Goal: Task Accomplishment & Management: Use online tool/utility

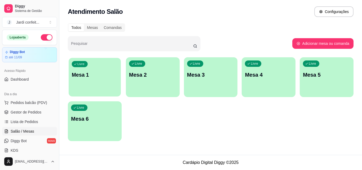
click at [88, 87] on div "Livre Mesa 1" at bounding box center [95, 74] width 52 height 32
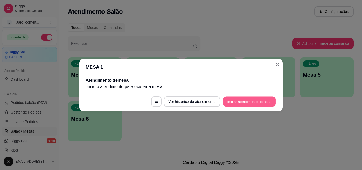
click at [240, 99] on button "Iniciar atendimento de mesa" at bounding box center [249, 101] width 52 height 10
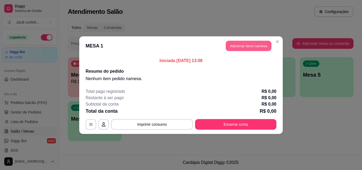
click at [234, 43] on button "Adicionar itens na mesa" at bounding box center [249, 45] width 46 height 10
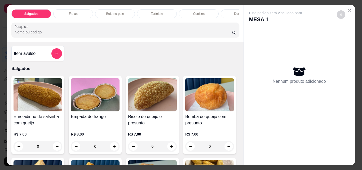
click at [86, 12] on div "Fatias" at bounding box center [73, 13] width 40 height 9
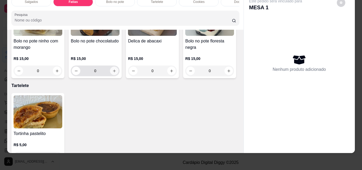
scroll to position [518, 0]
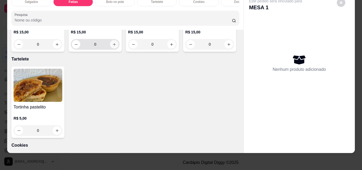
click at [113, 46] on icon "increase-product-quantity" at bounding box center [114, 44] width 4 height 4
type input "1"
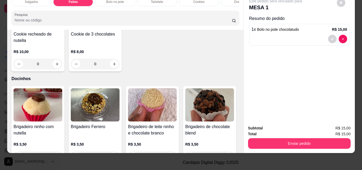
scroll to position [730, 0]
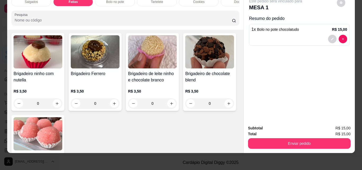
type input "1"
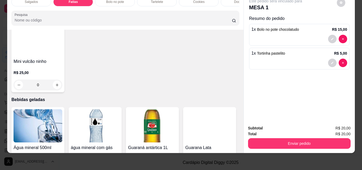
scroll to position [1180, 0]
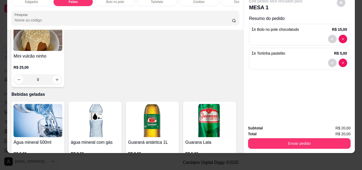
type input "1"
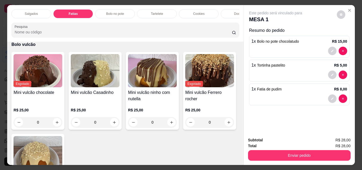
scroll to position [916, 0]
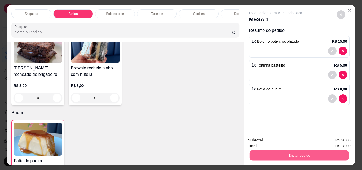
click at [280, 150] on button "Enviar pedido" at bounding box center [298, 155] width 99 height 10
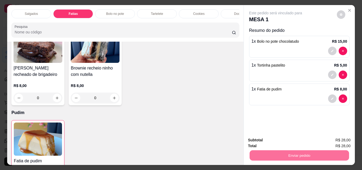
click at [283, 140] on button "Não registrar e enviar pedido" at bounding box center [281, 140] width 55 height 10
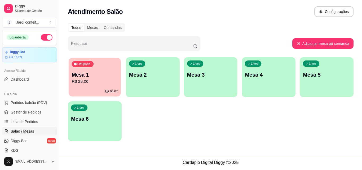
click at [99, 75] on p "Mesa 1" at bounding box center [95, 74] width 46 height 7
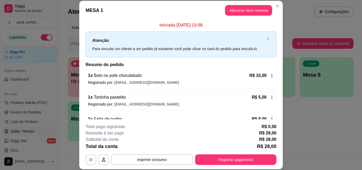
scroll to position [15, 0]
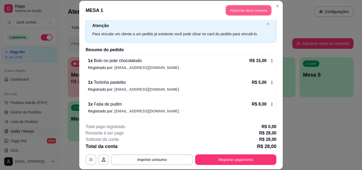
click at [235, 8] on button "Adicionar itens na mesa" at bounding box center [249, 10] width 46 height 10
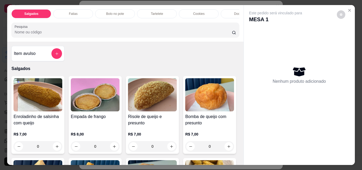
click at [74, 12] on p "Fatias" at bounding box center [73, 14] width 9 height 4
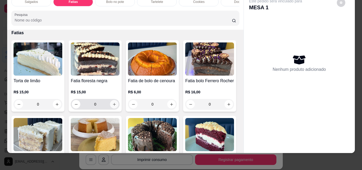
scroll to position [333, 0]
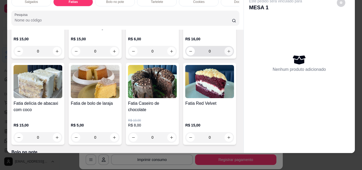
click at [227, 53] on icon "increase-product-quantity" at bounding box center [229, 51] width 4 height 4
type input "1"
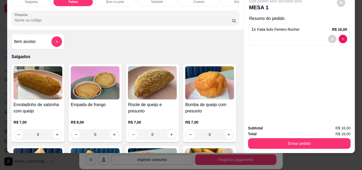
scroll to position [0, 0]
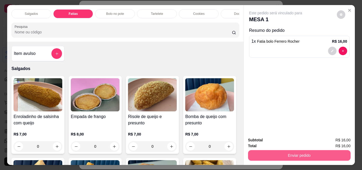
click at [304, 154] on button "Enviar pedido" at bounding box center [299, 155] width 102 height 11
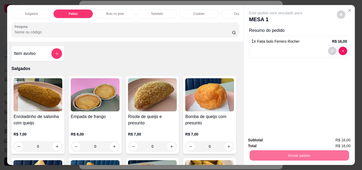
click at [294, 141] on button "Não registrar e enviar pedido" at bounding box center [281, 140] width 55 height 10
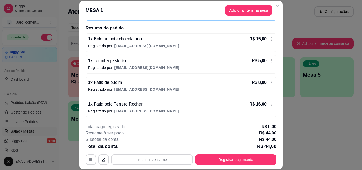
scroll to position [16, 0]
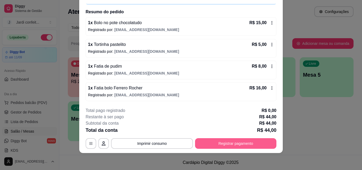
click at [247, 144] on button "Registrar pagamento" at bounding box center [235, 143] width 81 height 11
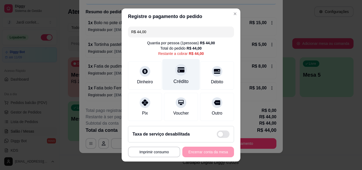
click at [179, 82] on div "Crédito" at bounding box center [180, 81] width 15 height 7
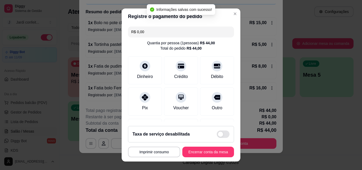
scroll to position [61, 0]
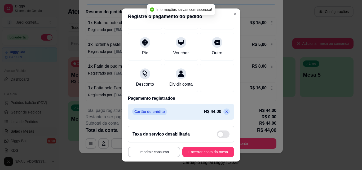
click at [224, 111] on icon at bounding box center [226, 111] width 4 height 4
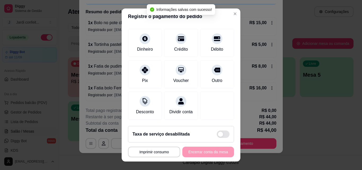
scroll to position [39, 0]
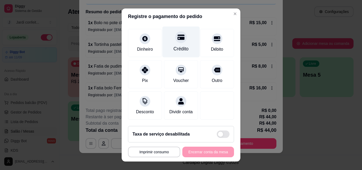
click at [176, 37] on div "Crédito" at bounding box center [180, 41] width 37 height 31
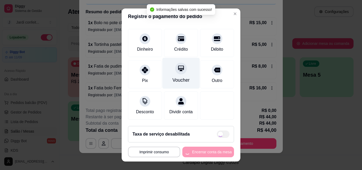
scroll to position [61, 0]
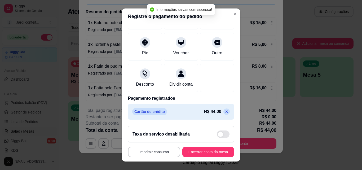
click at [219, 109] on div "R$ 44,00" at bounding box center [217, 111] width 26 height 6
click at [225, 111] on icon at bounding box center [226, 111] width 2 height 2
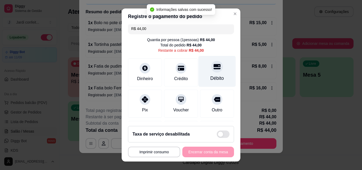
scroll to position [0, 0]
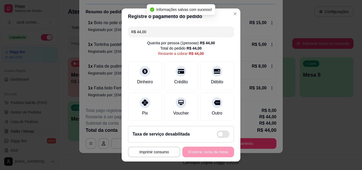
drag, startPoint x: 149, startPoint y: 30, endPoint x: 129, endPoint y: 30, distance: 19.9
click at [131, 30] on input "R$ 44,00" at bounding box center [181, 31] width 100 height 11
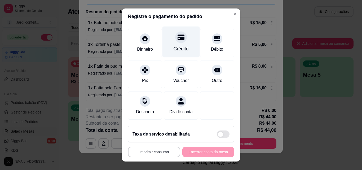
scroll to position [39, 0]
click at [178, 46] on div "Crédito" at bounding box center [180, 48] width 15 height 7
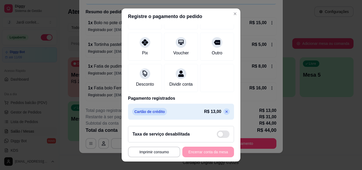
scroll to position [0, 0]
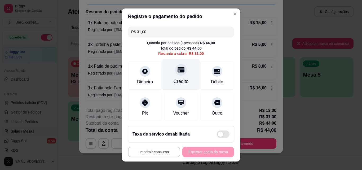
click at [179, 79] on div "Crédito" at bounding box center [180, 81] width 15 height 7
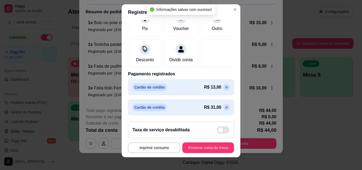
scroll to position [8, 0]
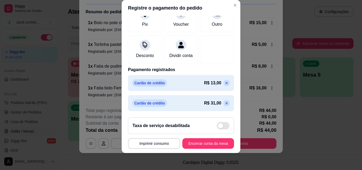
click at [224, 104] on icon at bounding box center [226, 103] width 4 height 4
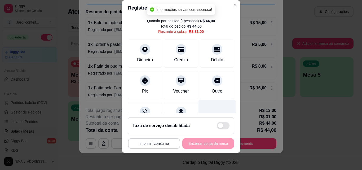
scroll to position [0, 0]
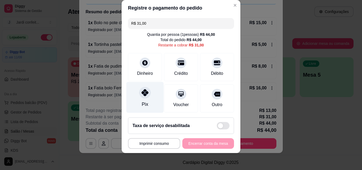
click at [147, 95] on div "Pix" at bounding box center [144, 97] width 37 height 31
type input "R$ 0,00"
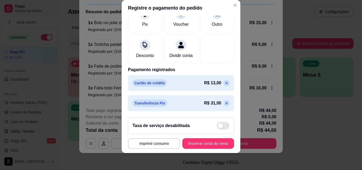
scroll to position [81, 0]
click at [212, 141] on button "Encerrar conta da mesa" at bounding box center [208, 143] width 52 height 11
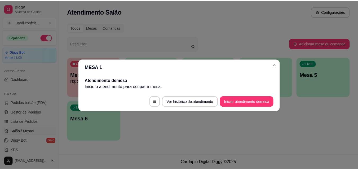
scroll to position [0, 0]
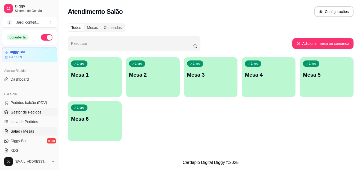
click at [44, 113] on link "Gestor de Pedidos" at bounding box center [29, 112] width 55 height 8
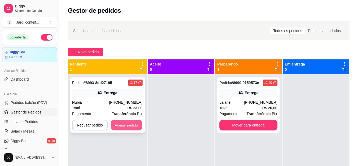
click at [125, 120] on button "Aceitar pedido" at bounding box center [126, 125] width 31 height 10
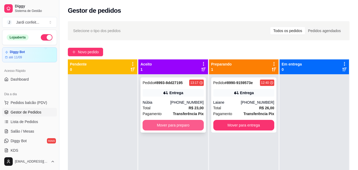
click at [166, 124] on button "Mover para preparo" at bounding box center [172, 125] width 61 height 11
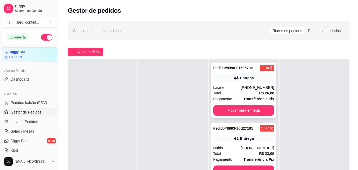
click at [258, 89] on div "[PHONE_NUMBER]" at bounding box center [257, 87] width 33 height 5
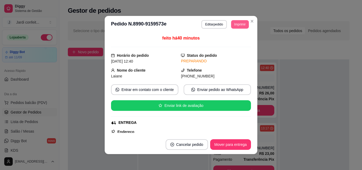
click at [245, 25] on button "Imprimir" at bounding box center [240, 24] width 18 height 8
click at [234, 42] on button "Impressora" at bounding box center [227, 43] width 37 height 8
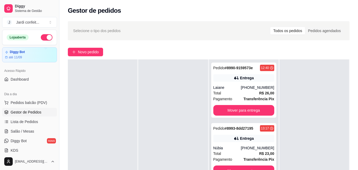
click at [244, 133] on div "Pedido # 8993-8dd27195 13:17 Entrega Núbia [PHONE_NUMBER] Total R$ 23,00 Pagame…" at bounding box center [243, 150] width 65 height 55
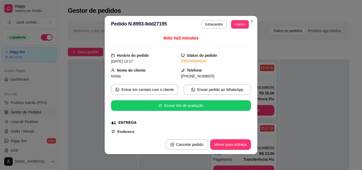
click at [240, 20] on header "**********" at bounding box center [181, 24] width 152 height 17
click at [239, 24] on button "Imprimir" at bounding box center [240, 24] width 18 height 8
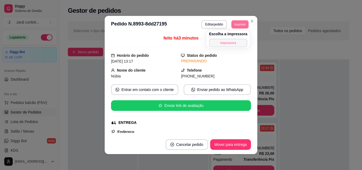
click at [229, 43] on button "Impressora" at bounding box center [228, 43] width 38 height 8
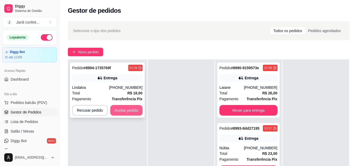
click at [130, 110] on button "Aceitar pedido" at bounding box center [126, 110] width 32 height 11
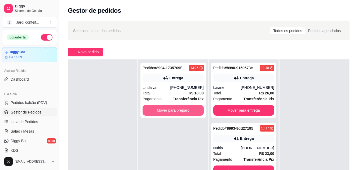
click at [177, 112] on button "Mover para preparo" at bounding box center [172, 110] width 61 height 11
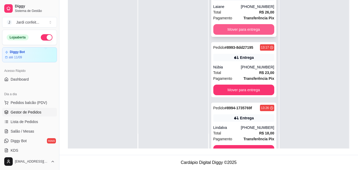
click at [223, 32] on button "Mover para entrega" at bounding box center [243, 29] width 61 height 11
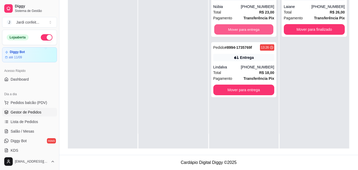
click at [223, 32] on button "Mover para entrega" at bounding box center [243, 29] width 59 height 10
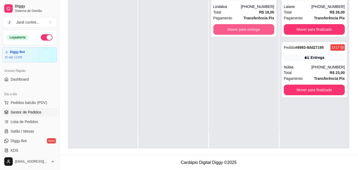
click at [223, 32] on button "Mover para entrega" at bounding box center [243, 29] width 61 height 11
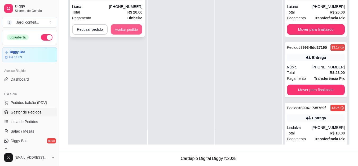
click at [134, 31] on button "Aceitar pedido" at bounding box center [126, 29] width 31 height 10
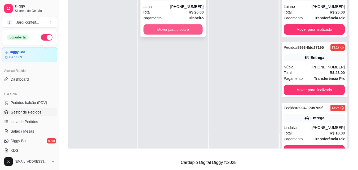
click at [181, 30] on button "Mover para preparo" at bounding box center [172, 29] width 59 height 10
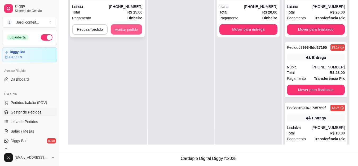
click at [112, 29] on button "Aceitar pedido" at bounding box center [126, 29] width 31 height 10
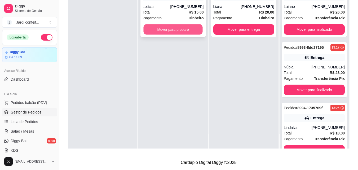
click at [160, 31] on button "Mover para preparo" at bounding box center [172, 29] width 59 height 10
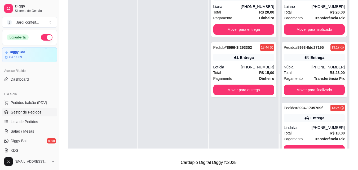
click at [114, 55] on div at bounding box center [102, 64] width 69 height 170
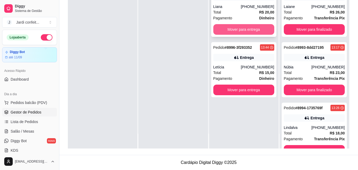
click at [230, 30] on button "Mover para entrega" at bounding box center [243, 29] width 61 height 11
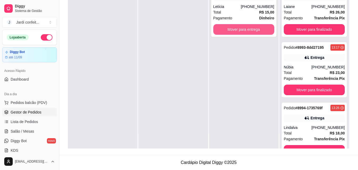
click at [230, 30] on button "Mover para entrega" at bounding box center [243, 29] width 61 height 11
